Goal: Information Seeking & Learning: Check status

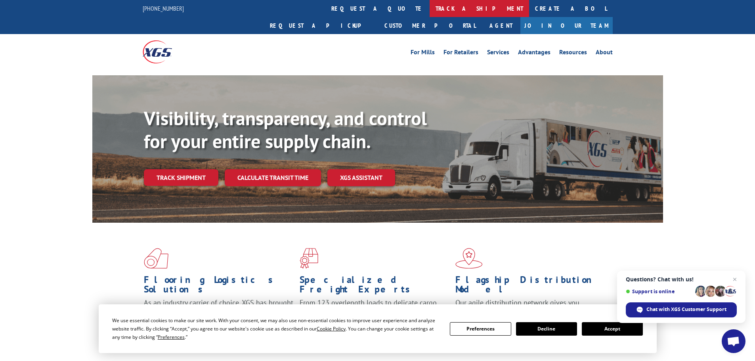
click at [430, 6] on link "track a shipment" at bounding box center [480, 8] width 100 height 17
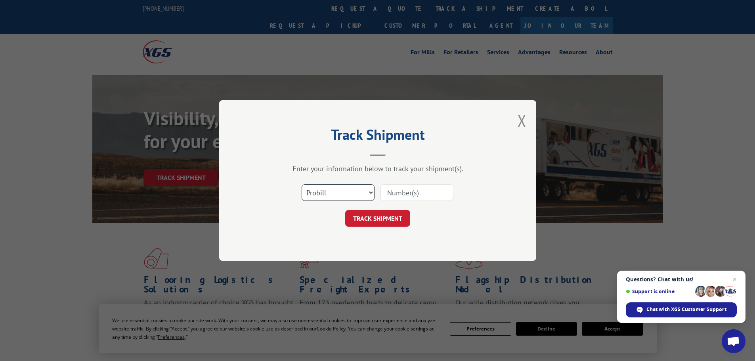
click at [331, 192] on select "Select category... Probill BOL PO" at bounding box center [338, 192] width 73 height 17
select select "po"
click at [302, 184] on select "Select category... Probill BOL PO" at bounding box center [338, 192] width 73 height 17
click at [413, 192] on input at bounding box center [417, 192] width 73 height 17
paste input "25548351"
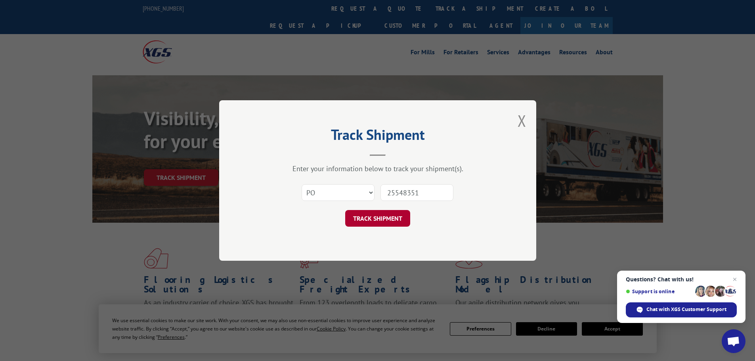
type input "25548351"
click at [366, 219] on button "TRACK SHIPMENT" at bounding box center [377, 218] width 65 height 17
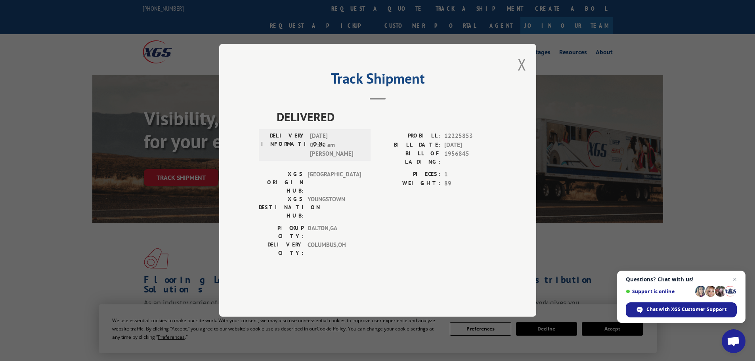
scroll to position [159, 0]
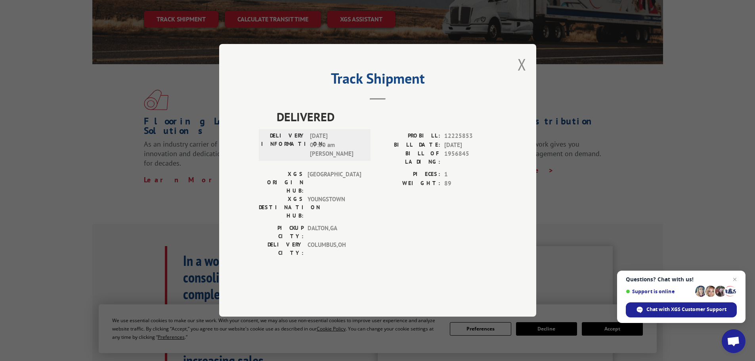
click at [516, 86] on div "Track Shipment DELIVERED DELIVERY INFORMATION: [DATE] 07:50 am [PERSON_NAME] PR…" at bounding box center [377, 180] width 317 height 273
click at [526, 75] on button "Close modal" at bounding box center [522, 64] width 9 height 21
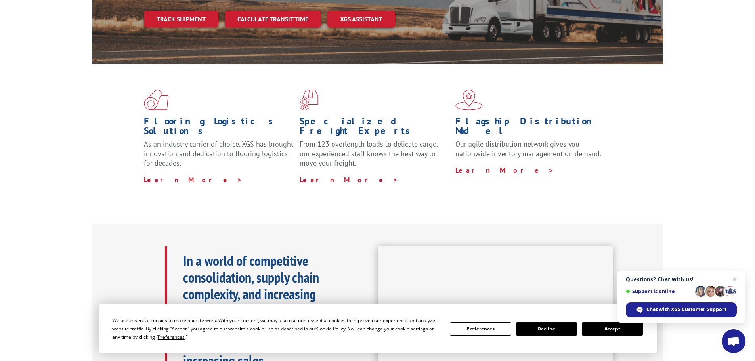
scroll to position [0, 0]
